Goal: Task Accomplishment & Management: Complete application form

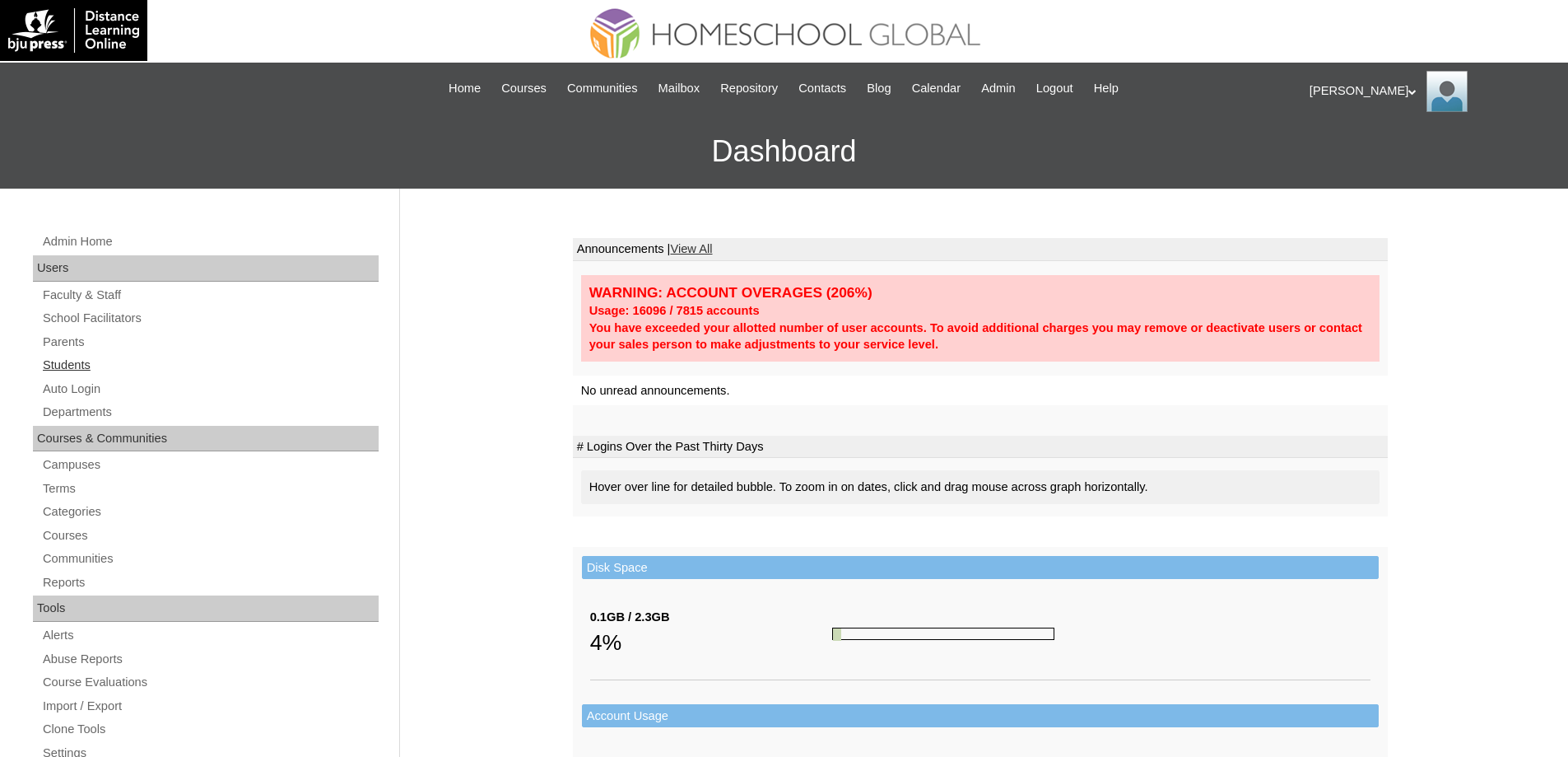
click at [136, 369] on link "Students" at bounding box center [210, 365] width 337 height 21
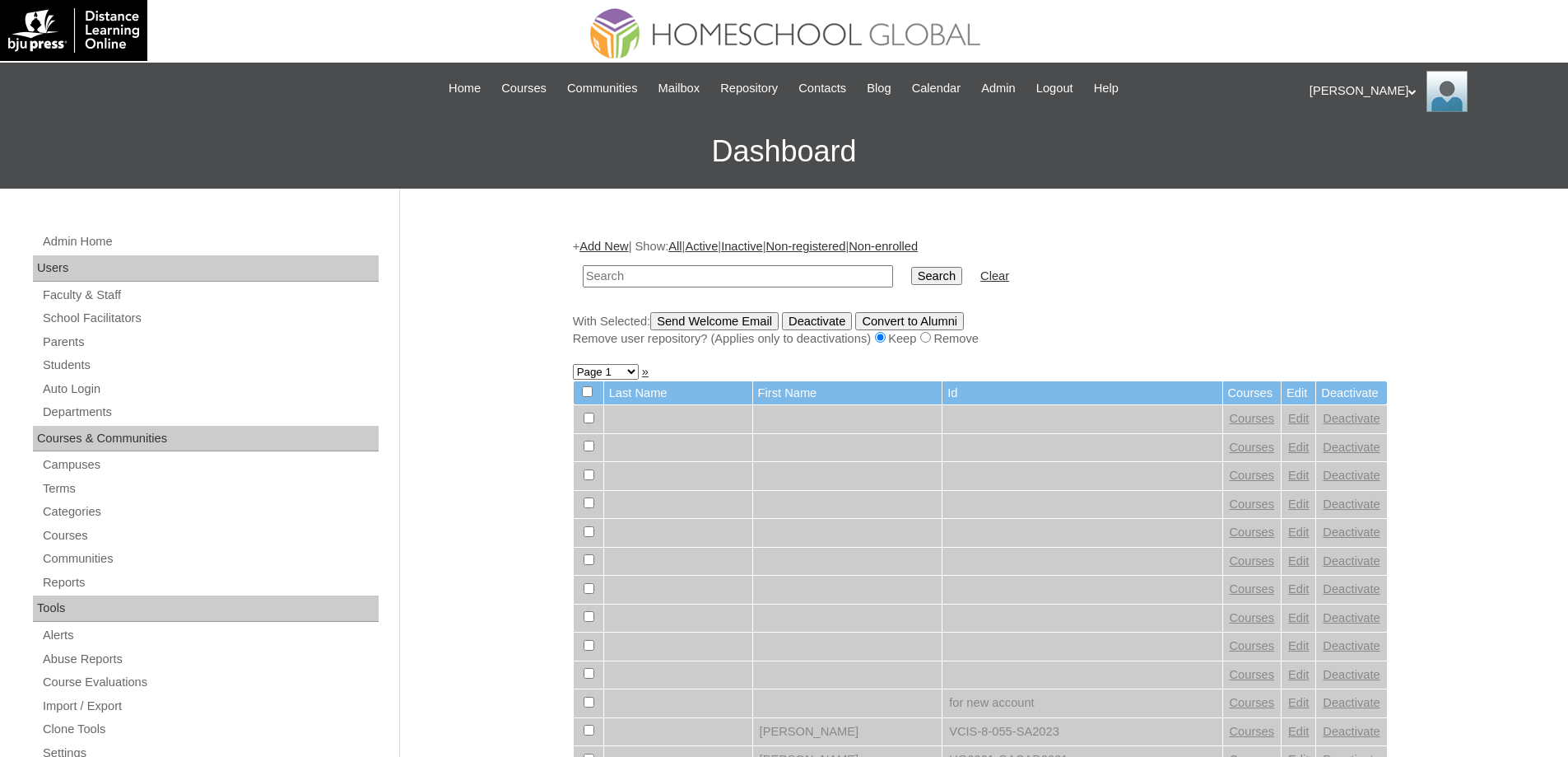
click at [784, 282] on input "text" at bounding box center [738, 277] width 310 height 22
type input "MHS0775-TECHPH2022"
click at [932, 283] on input "Search" at bounding box center [936, 276] width 51 height 18
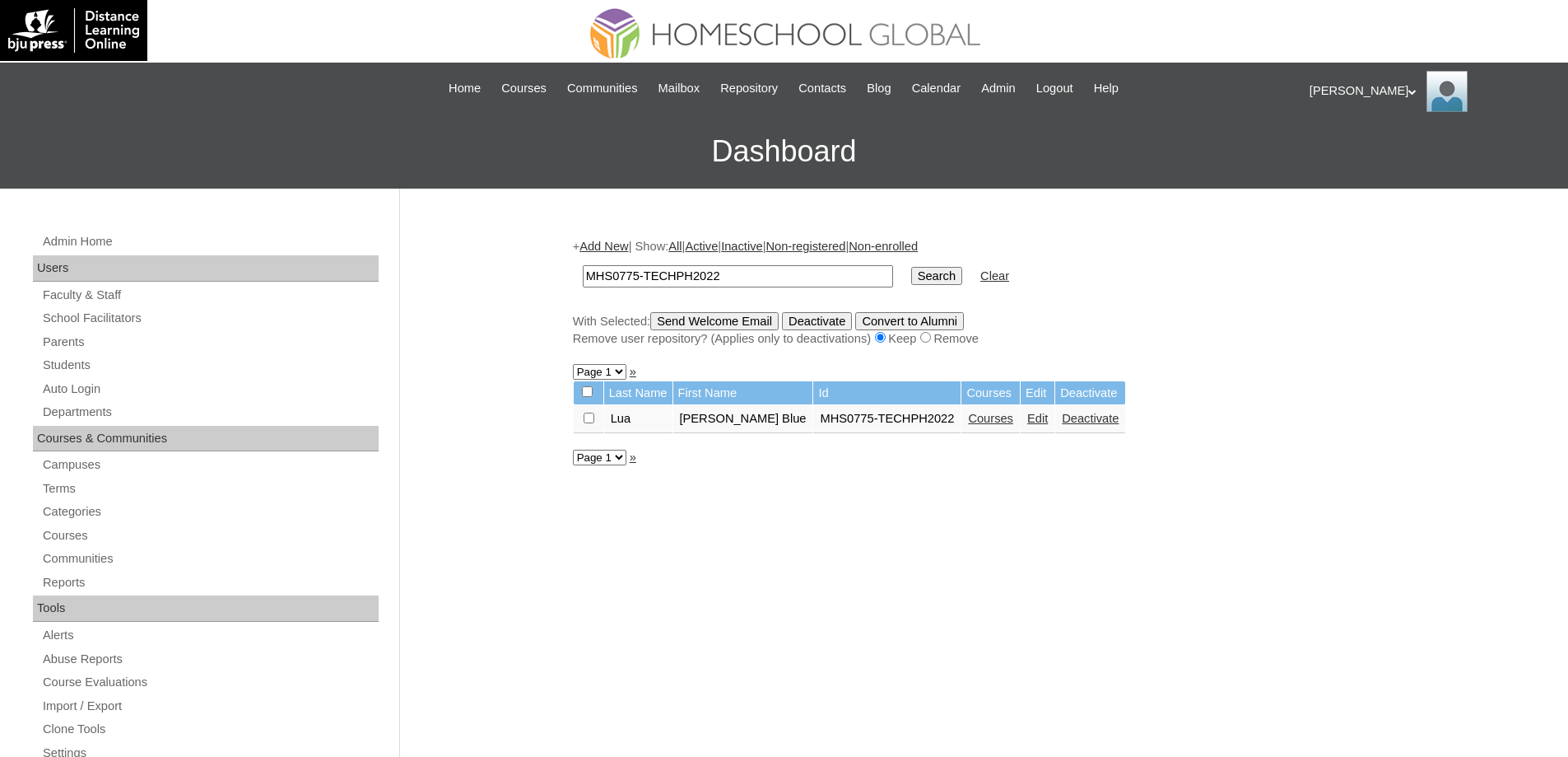
click at [968, 419] on link "Courses" at bounding box center [990, 418] width 46 height 13
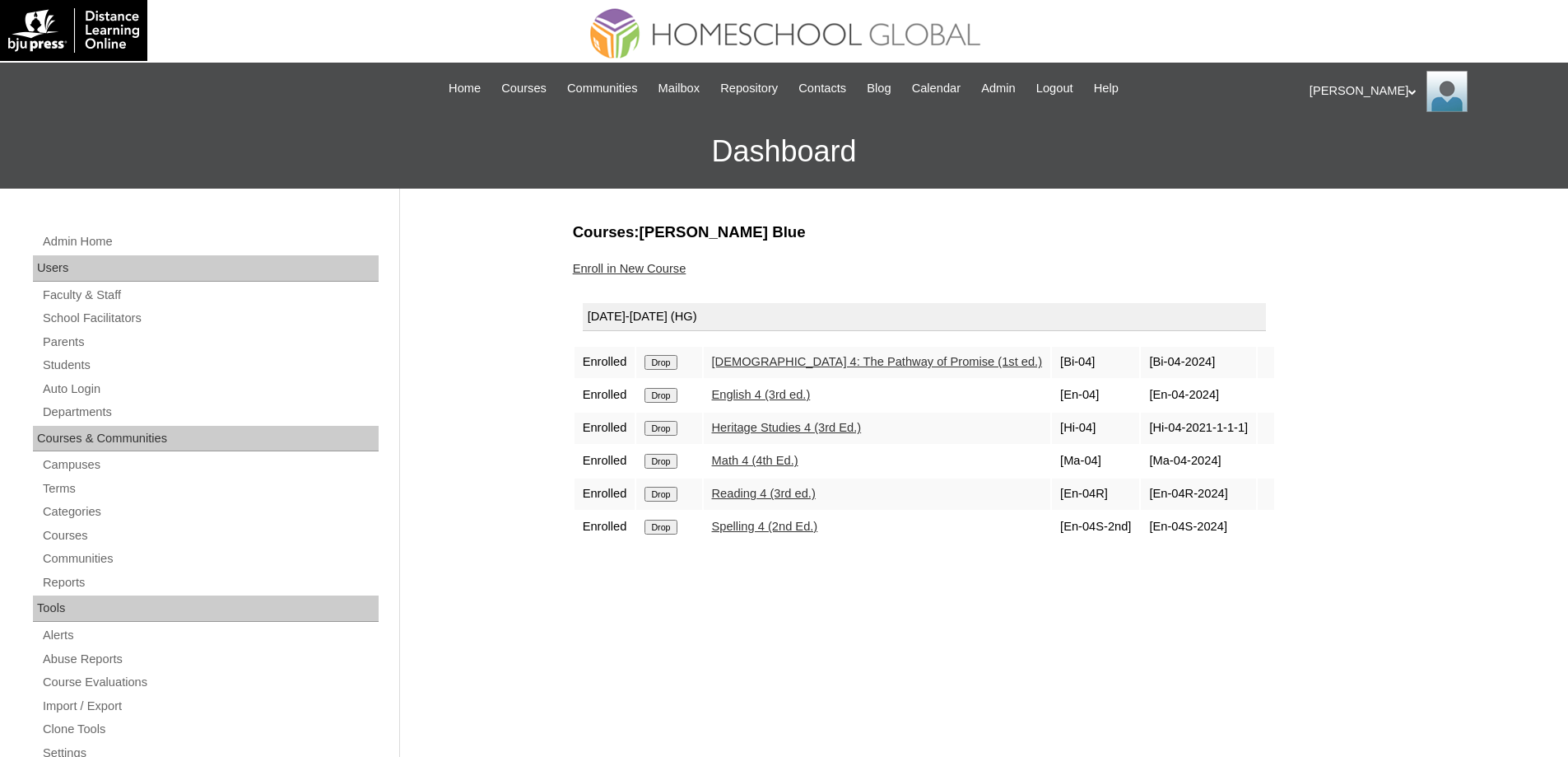
click at [650, 269] on link "Enroll in New Course" at bounding box center [629, 268] width 113 height 13
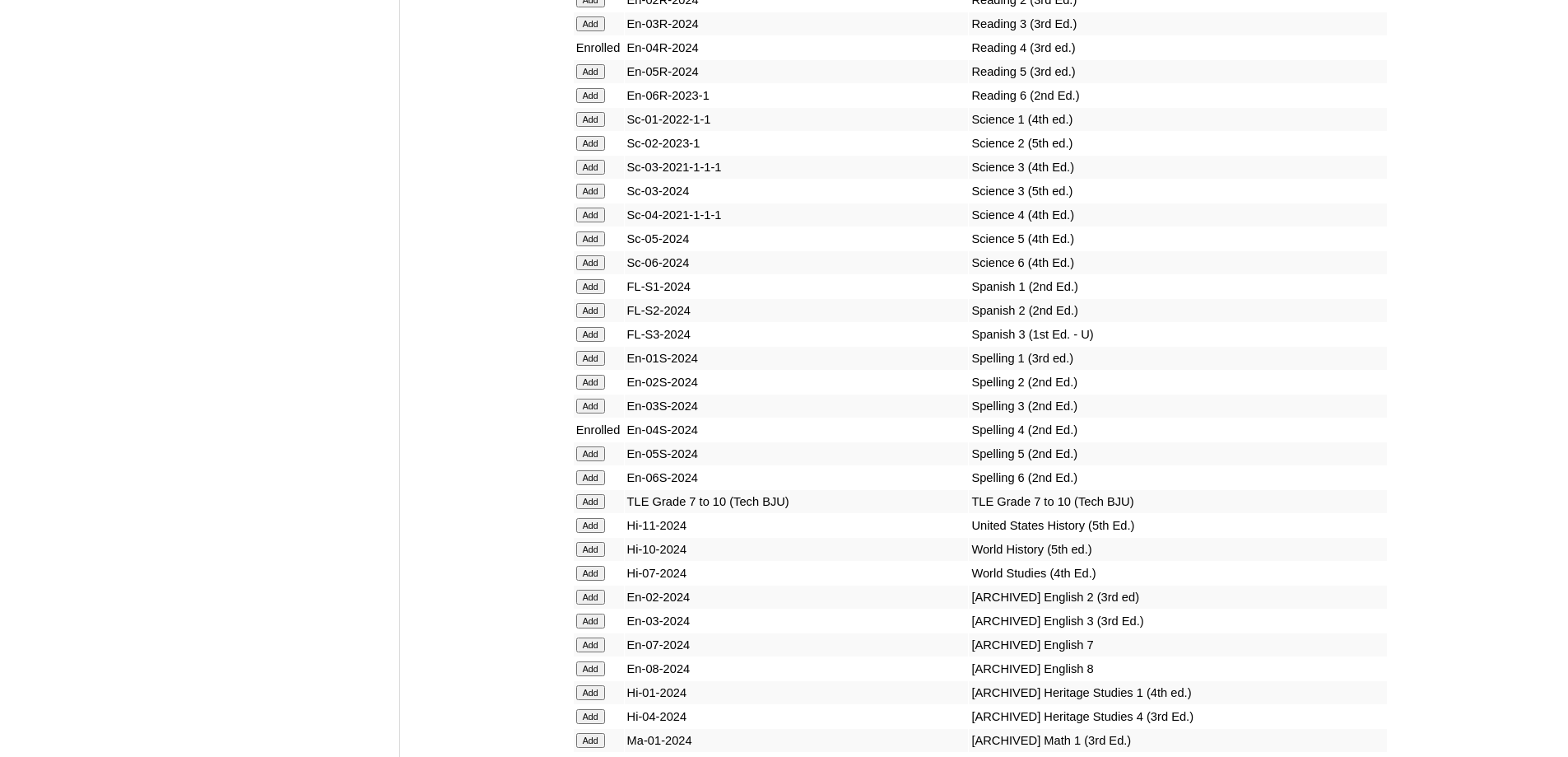
scroll to position [6185, 0]
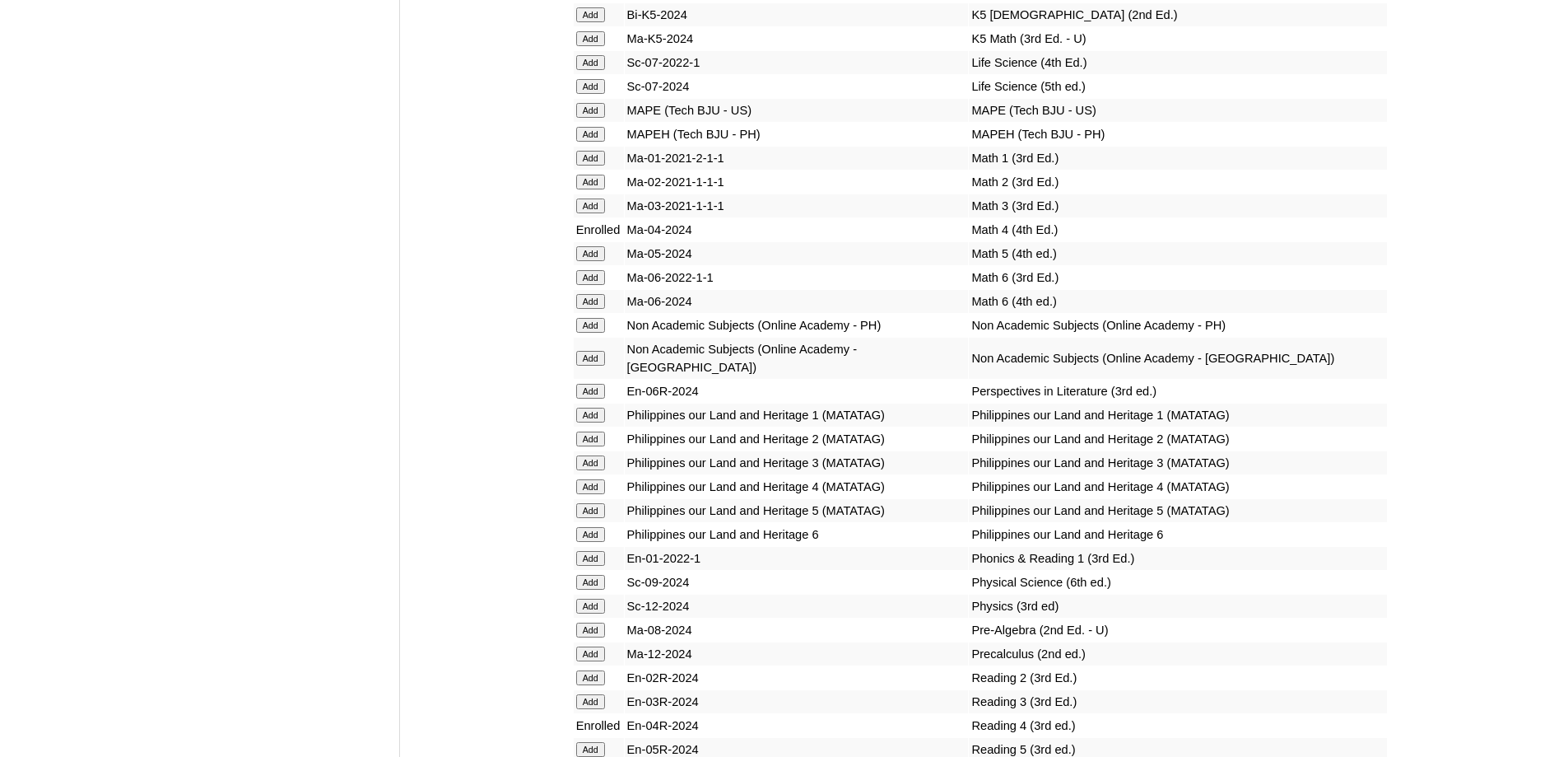
scroll to position [5526, 0]
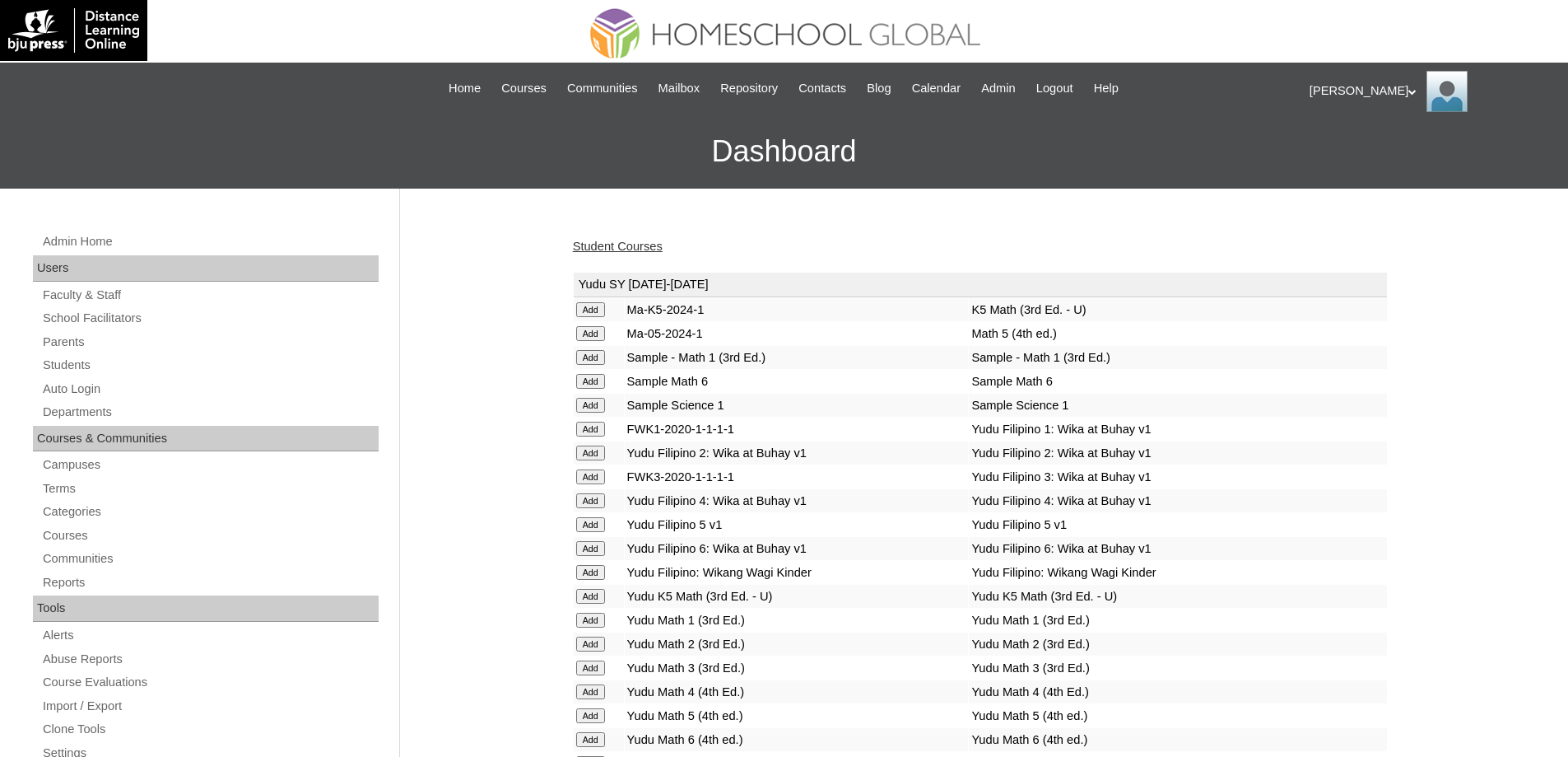
click at [644, 247] on link "Student Courses" at bounding box center [617, 246] width 89 height 13
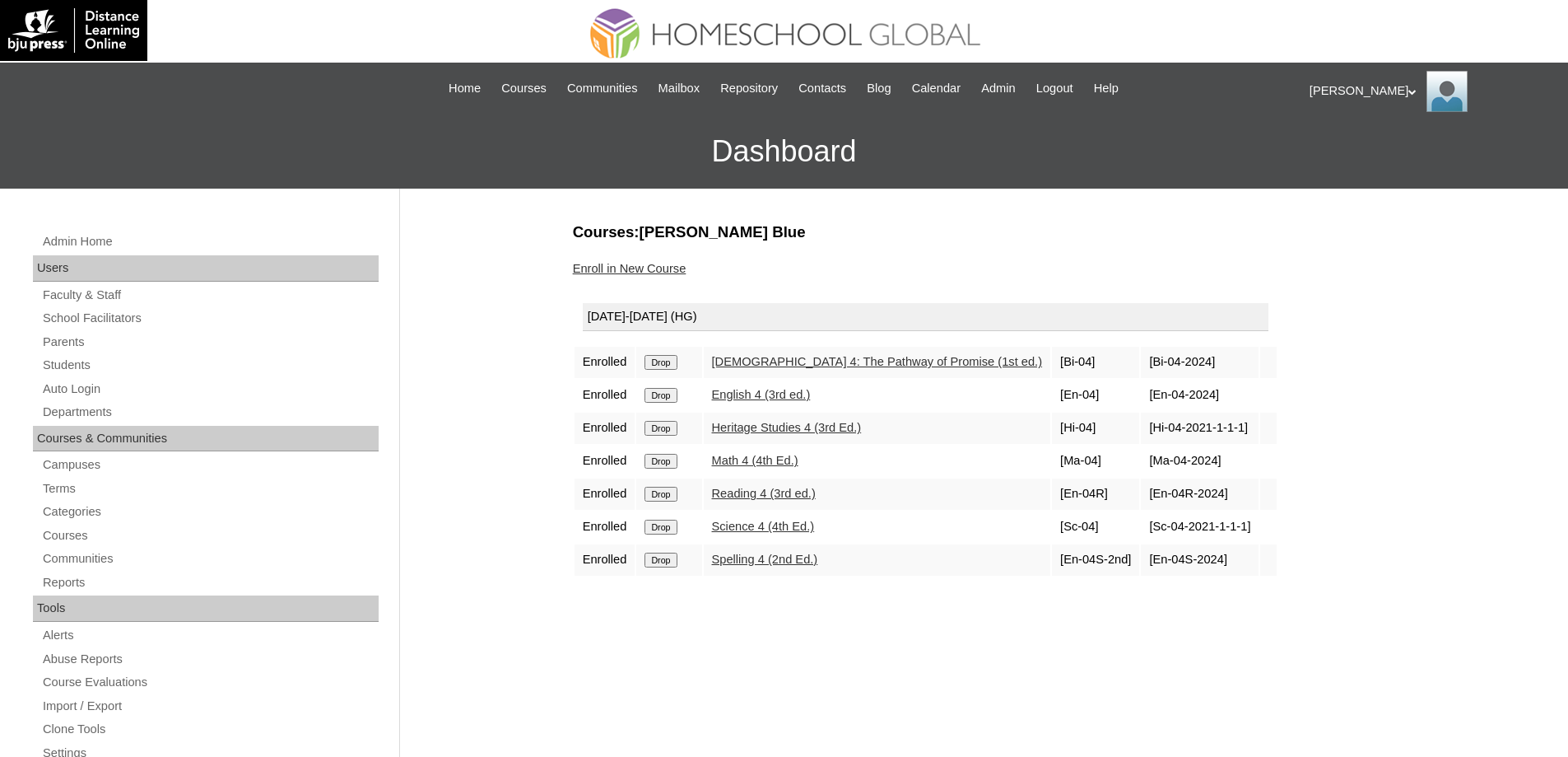
click at [677, 267] on link "Enroll in New Course" at bounding box center [629, 268] width 113 height 13
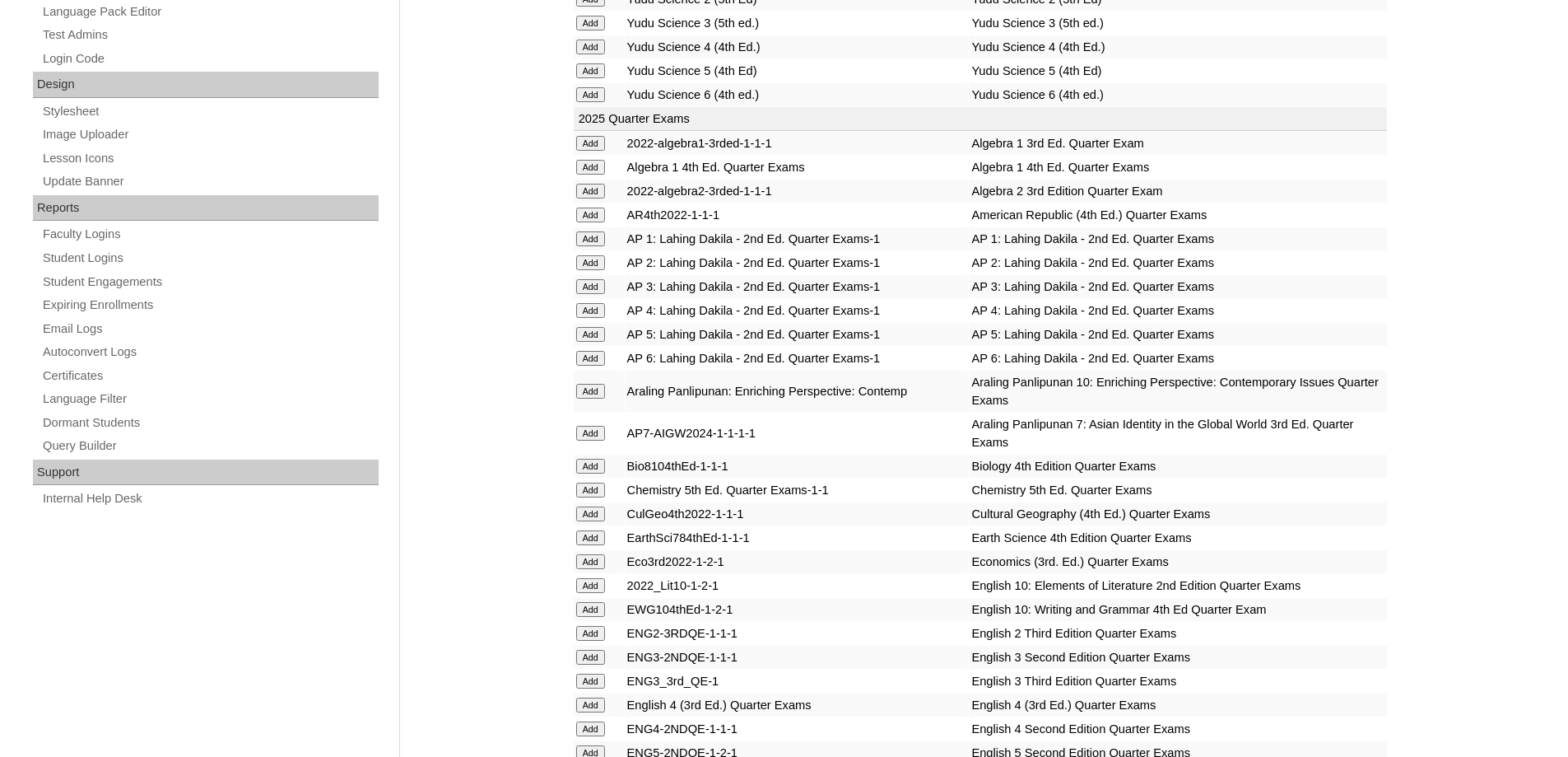
scroll to position [824, 0]
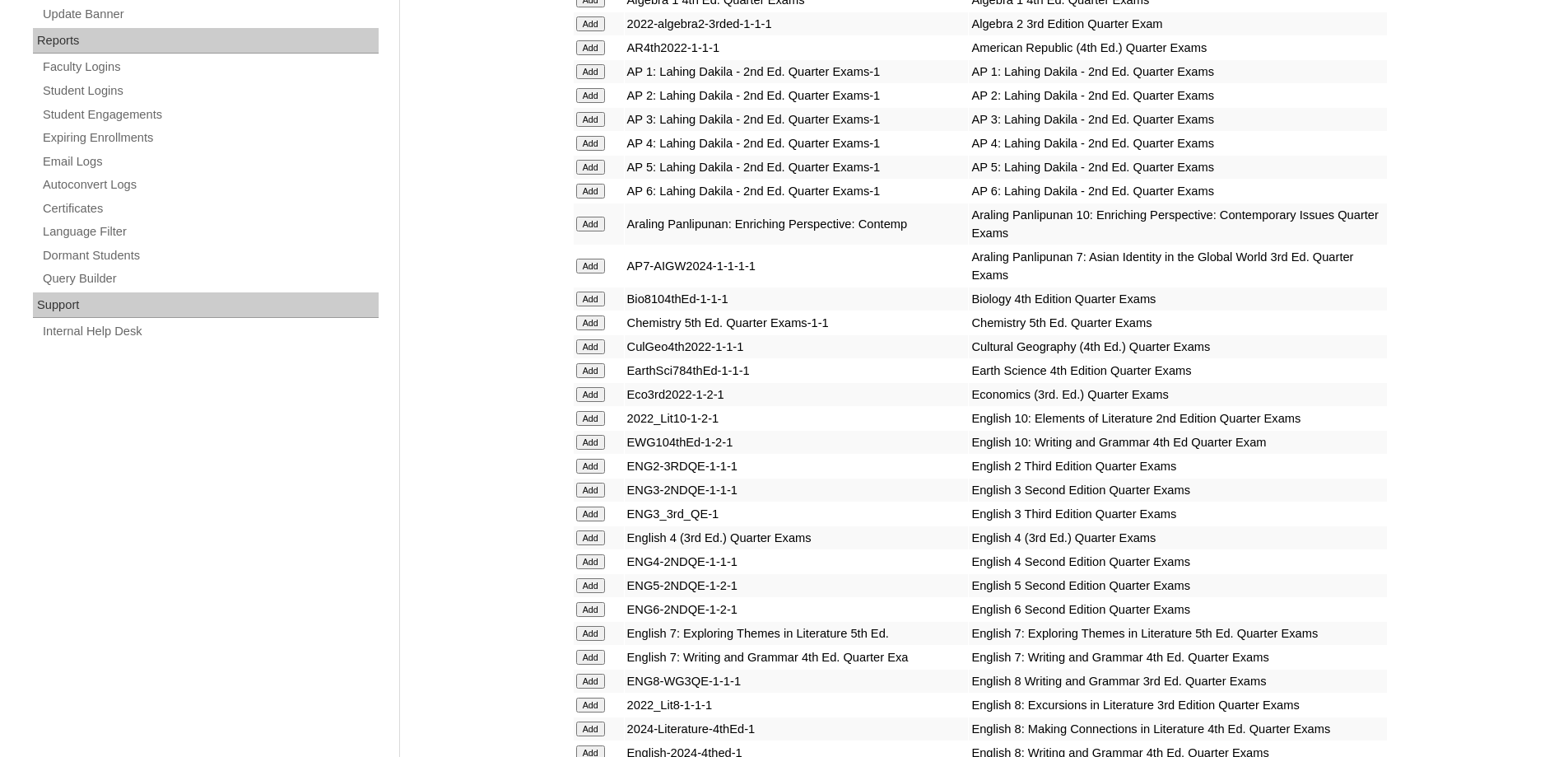
scroll to position [988, 0]
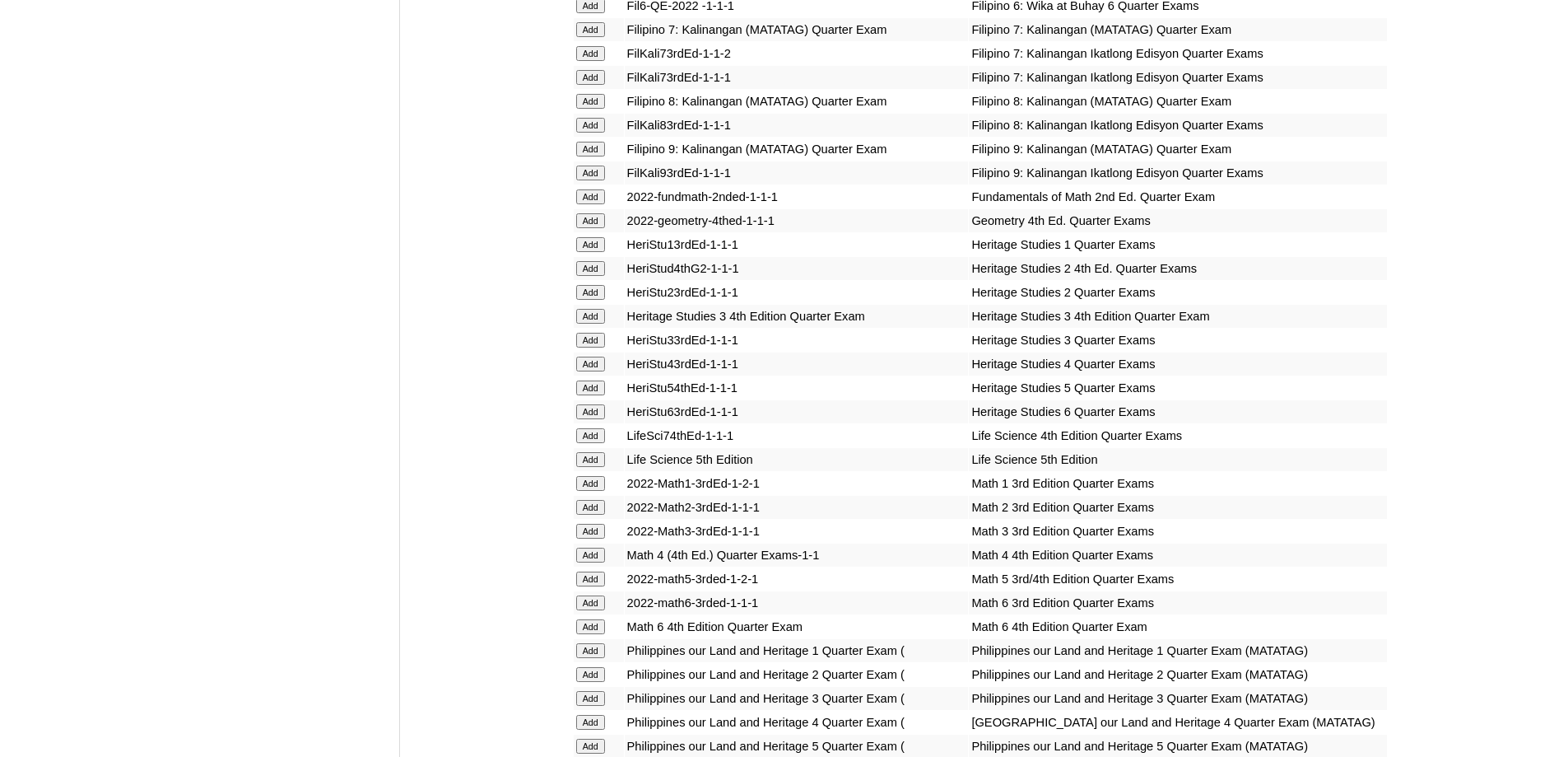
scroll to position [1964, 0]
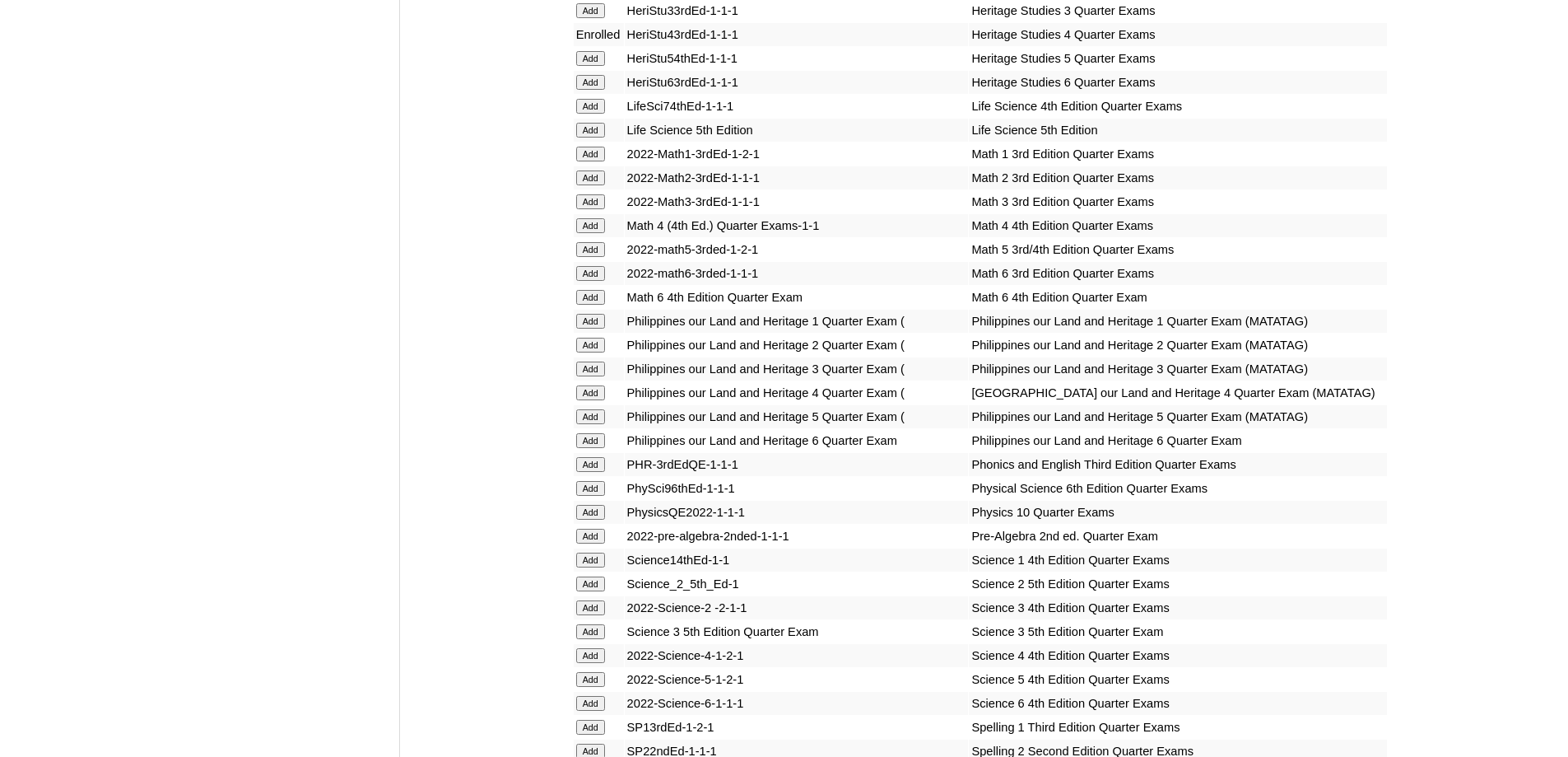
scroll to position [2265, 0]
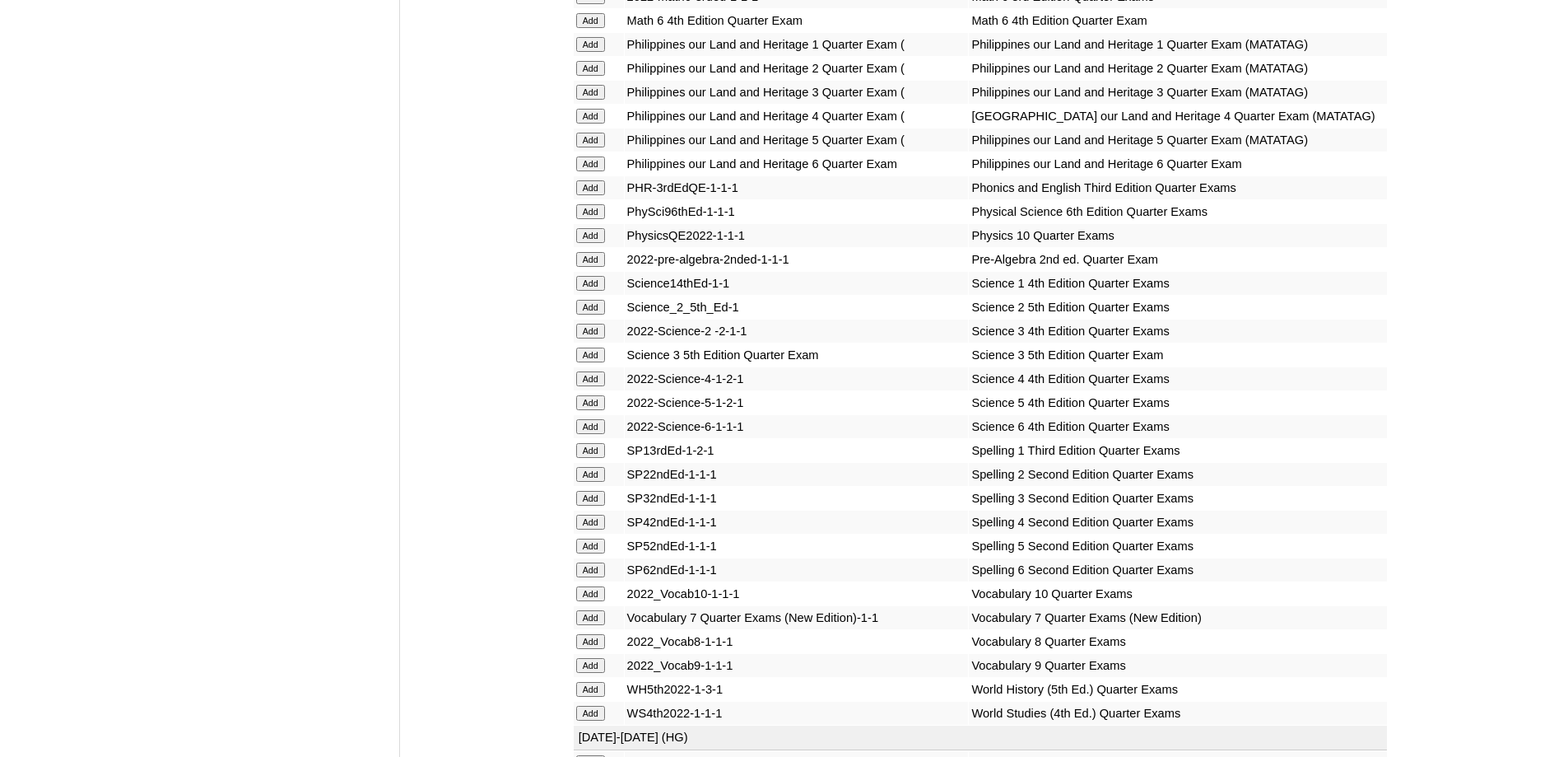
scroll to position [2635, 0]
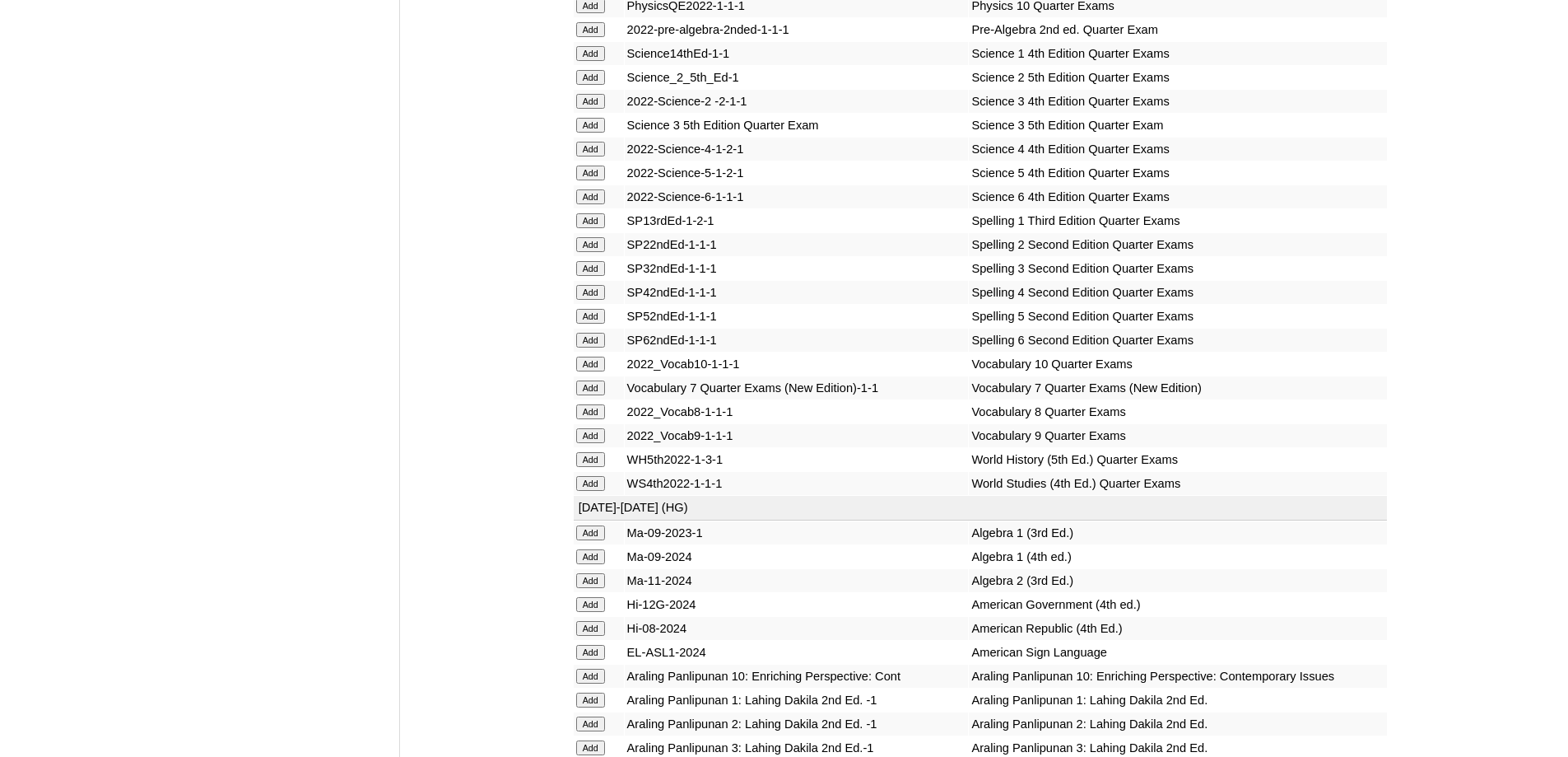
scroll to position [2734, 0]
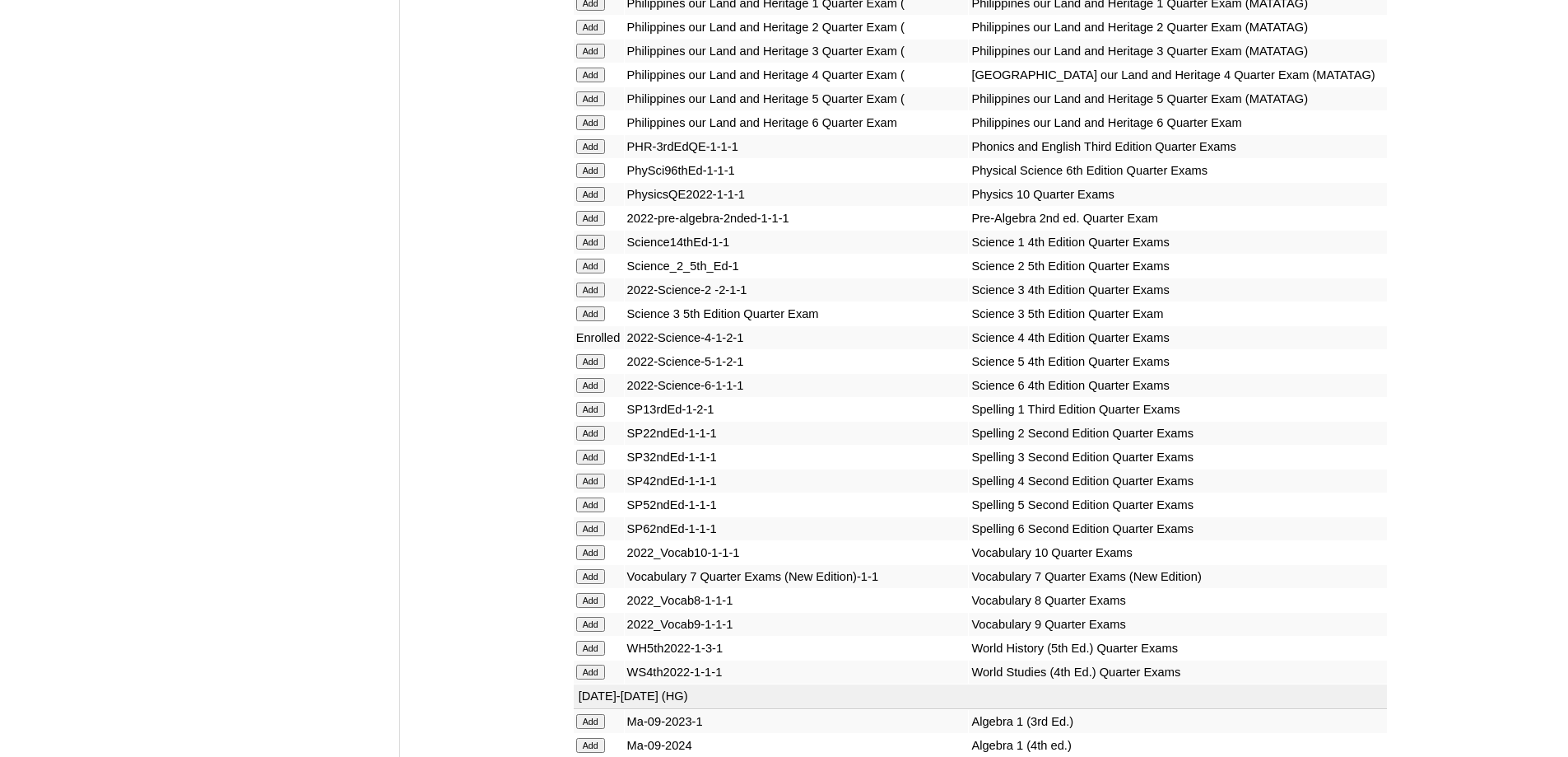
scroll to position [2830, 0]
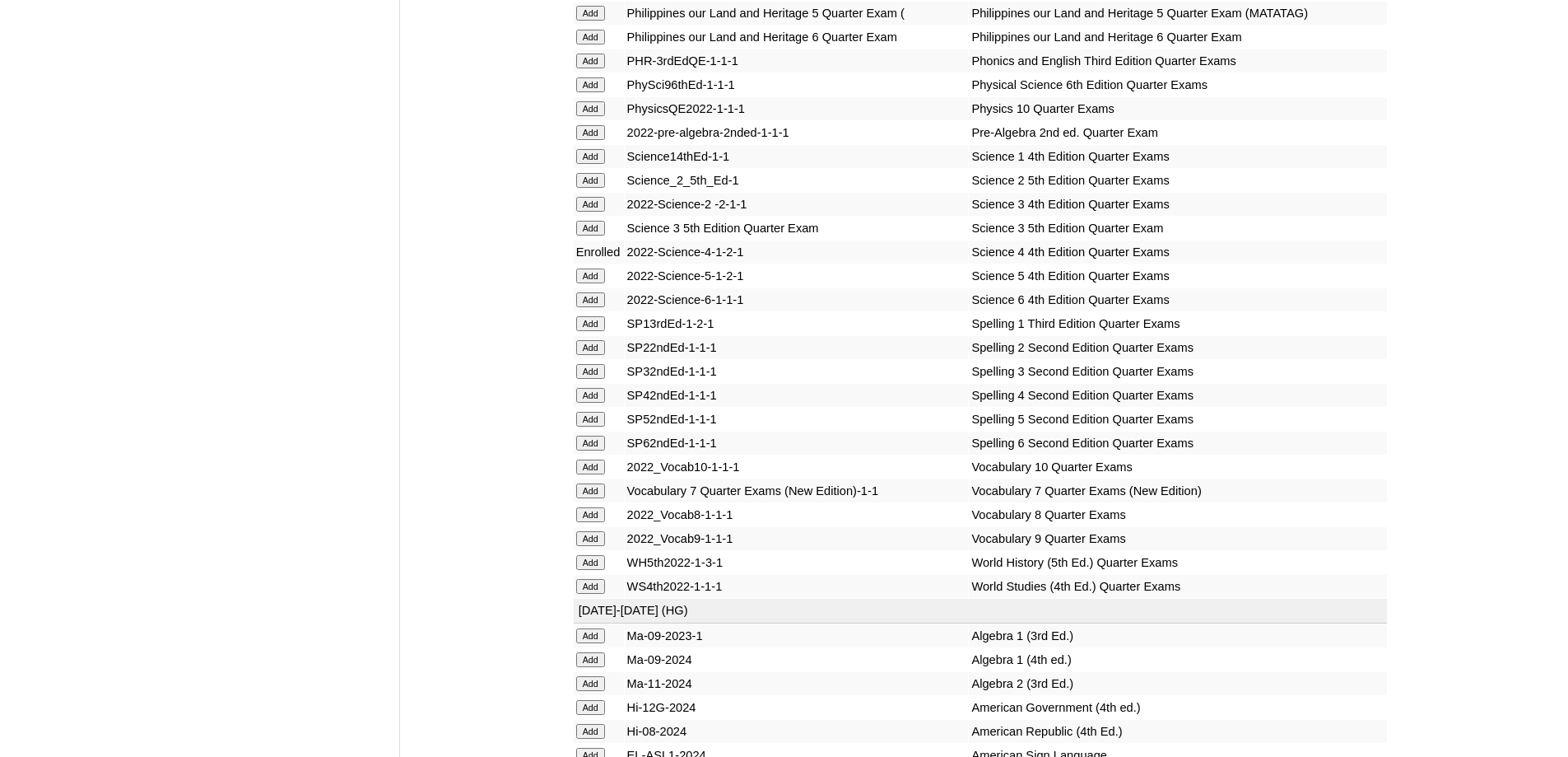
scroll to position [2582, 0]
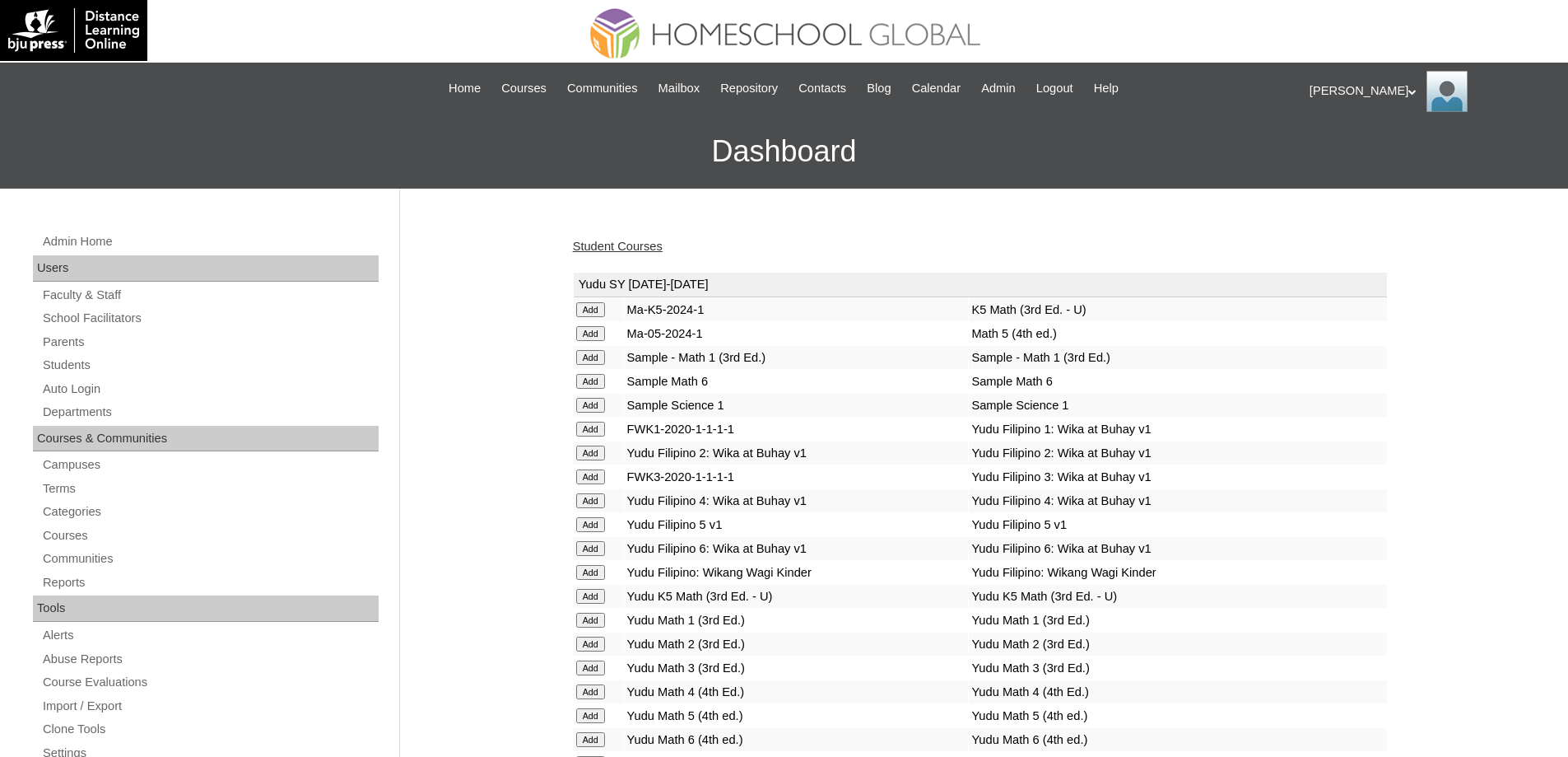
click at [635, 253] on div "Student Courses" at bounding box center [980, 247] width 815 height 17
click at [636, 247] on link "Student Courses" at bounding box center [617, 246] width 89 height 13
